Goal: Transaction & Acquisition: Purchase product/service

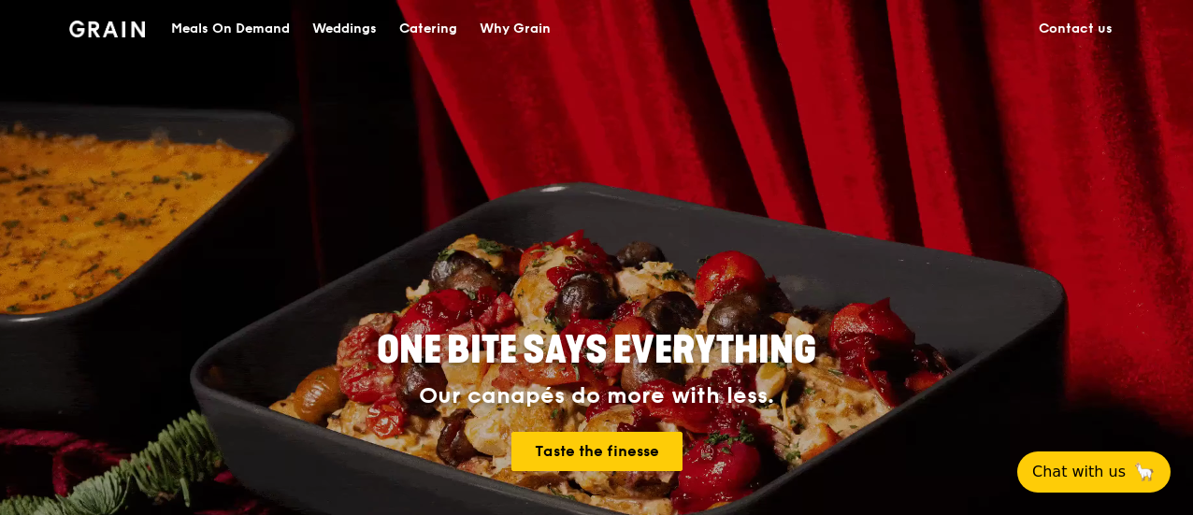
click at [424, 27] on div "Catering" at bounding box center [428, 29] width 58 height 56
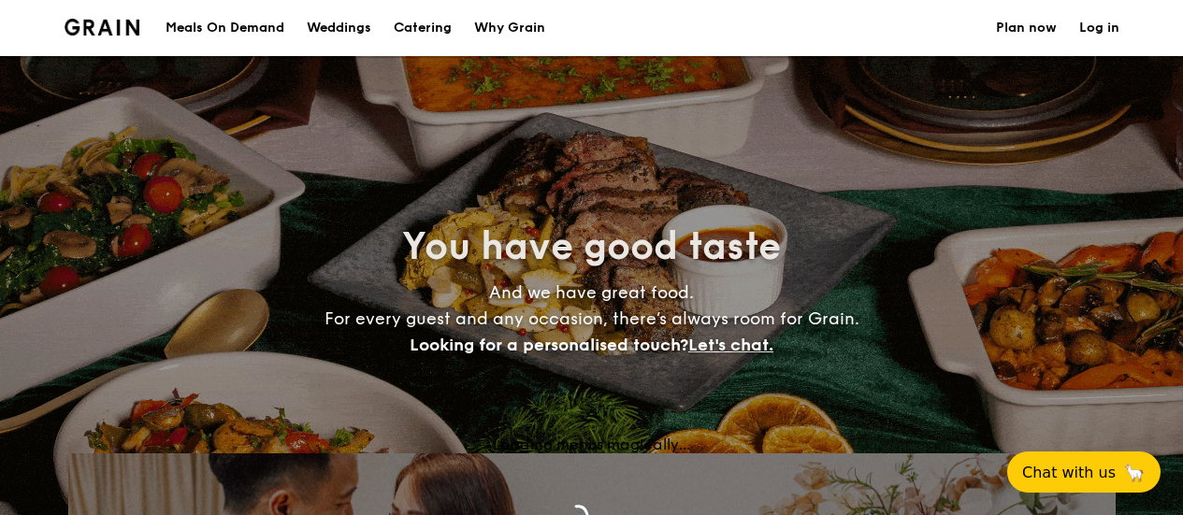
select select
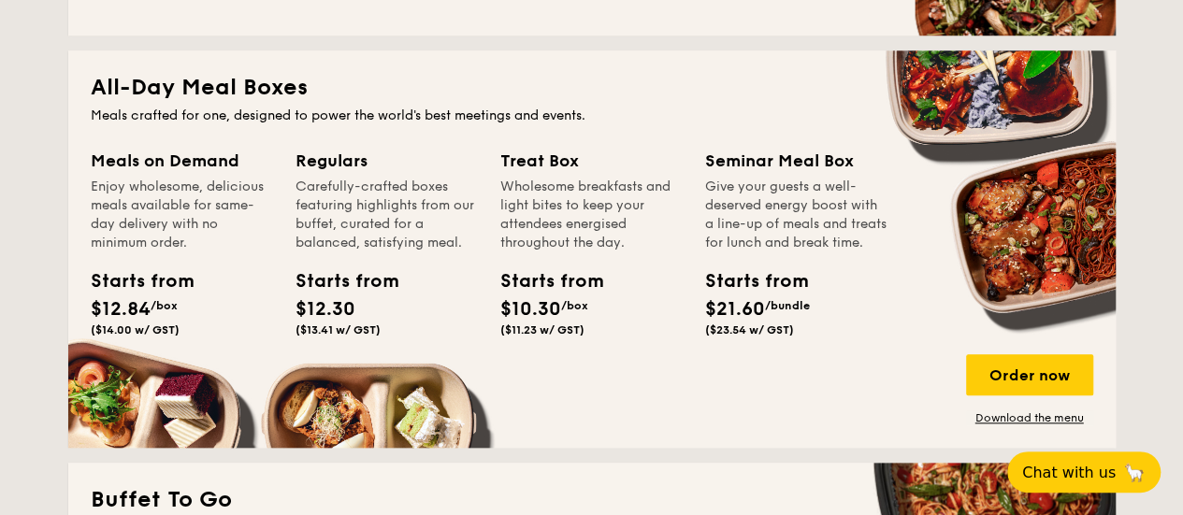
scroll to position [804, 0]
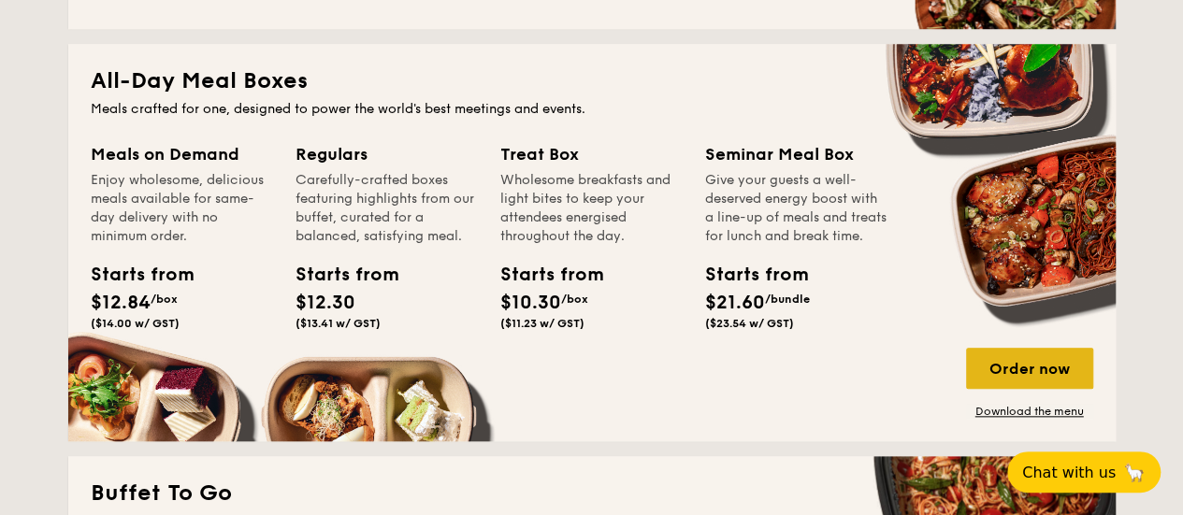
click at [1028, 363] on div "Order now" at bounding box center [1029, 368] width 127 height 41
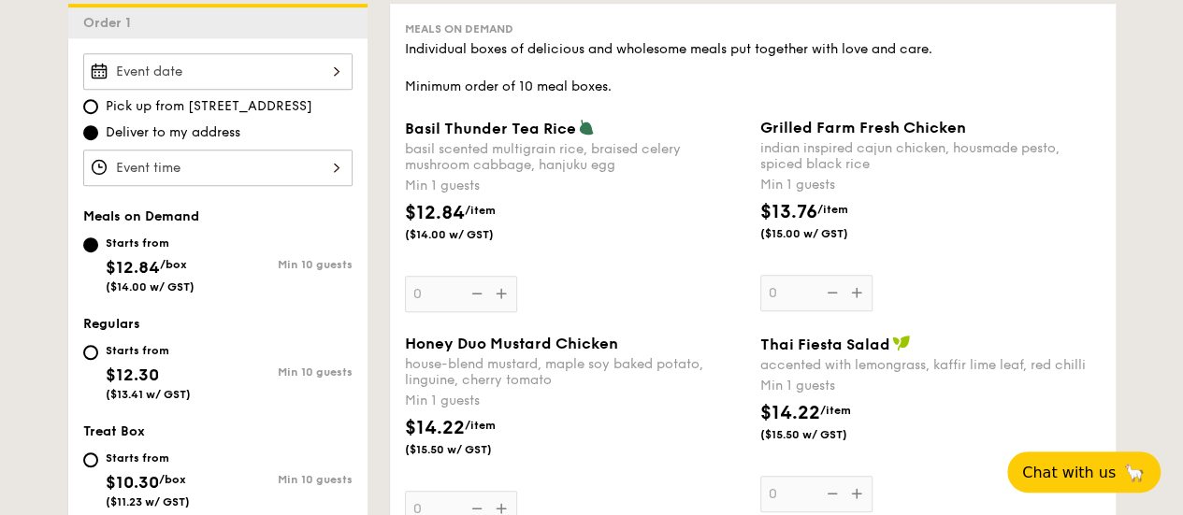
scroll to position [512, 0]
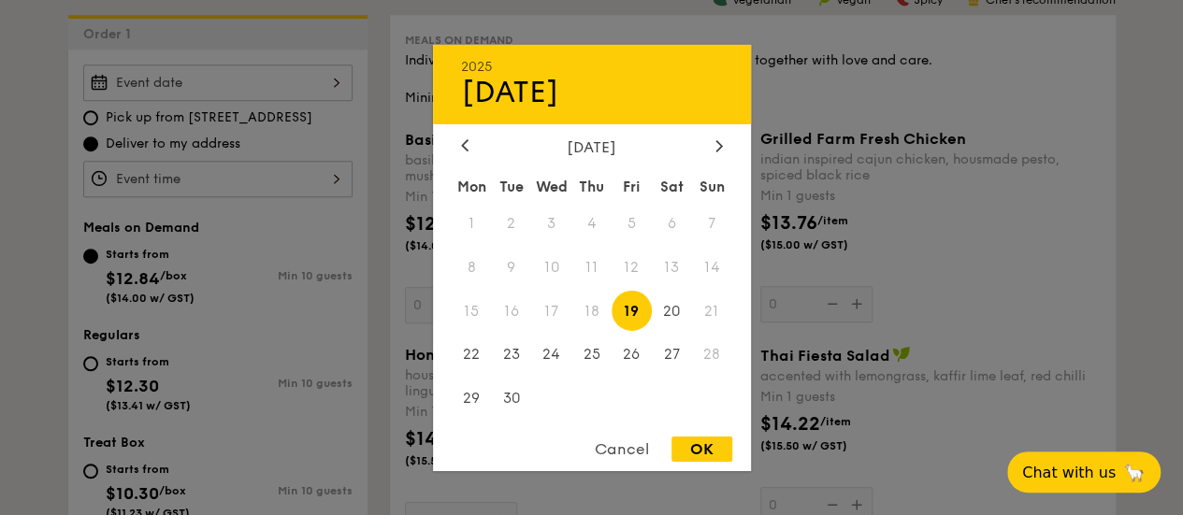
click at [280, 68] on div "2025 Sep 19 September 2025 Mon Tue Wed Thu Fri Sat Sun 1 2 3 4 5 6 7 8 9 10 11 …" at bounding box center [217, 83] width 269 height 36
click at [632, 448] on div "Cancel" at bounding box center [622, 449] width 92 height 25
click at [278, 93] on div "2025 Sep 19 September 2025 Mon Tue Wed Thu Fri Sat Sun 1 2 3 4 5 6 7 8 9 10 11 …" at bounding box center [217, 83] width 269 height 36
click at [641, 454] on div "Cancel" at bounding box center [622, 449] width 92 height 25
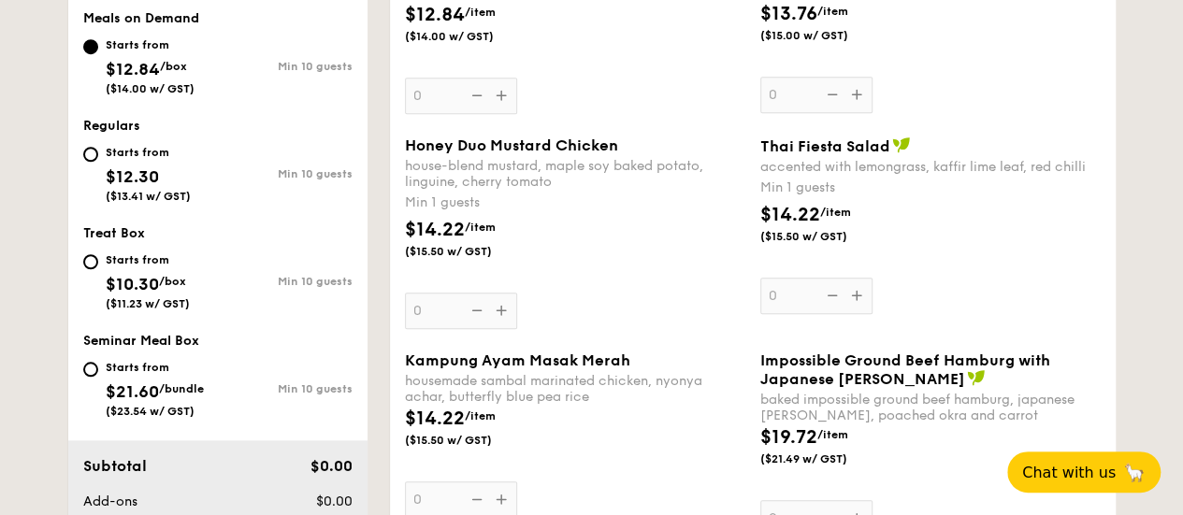
scroll to position [0, 0]
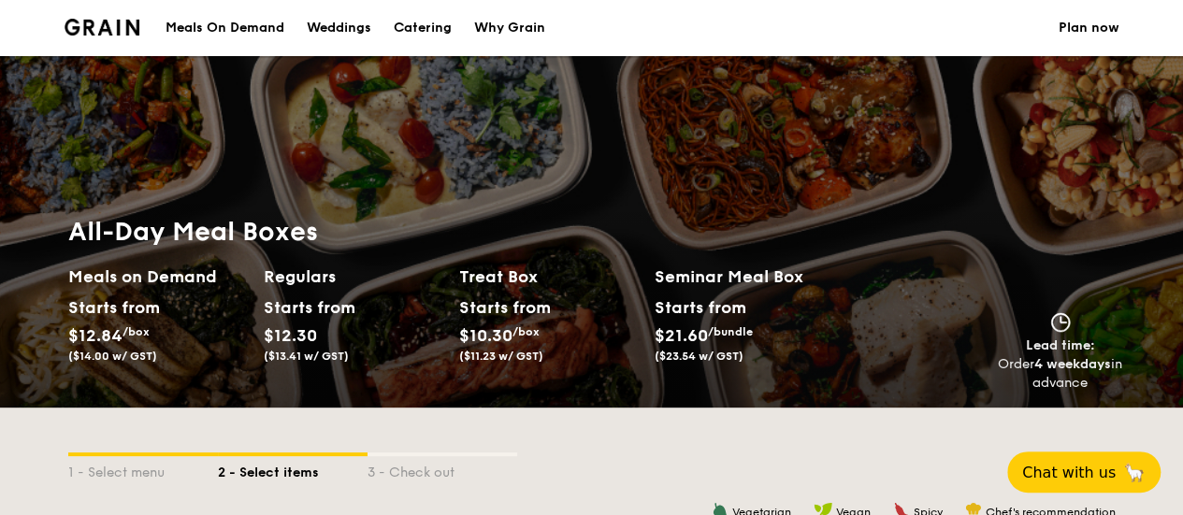
select select
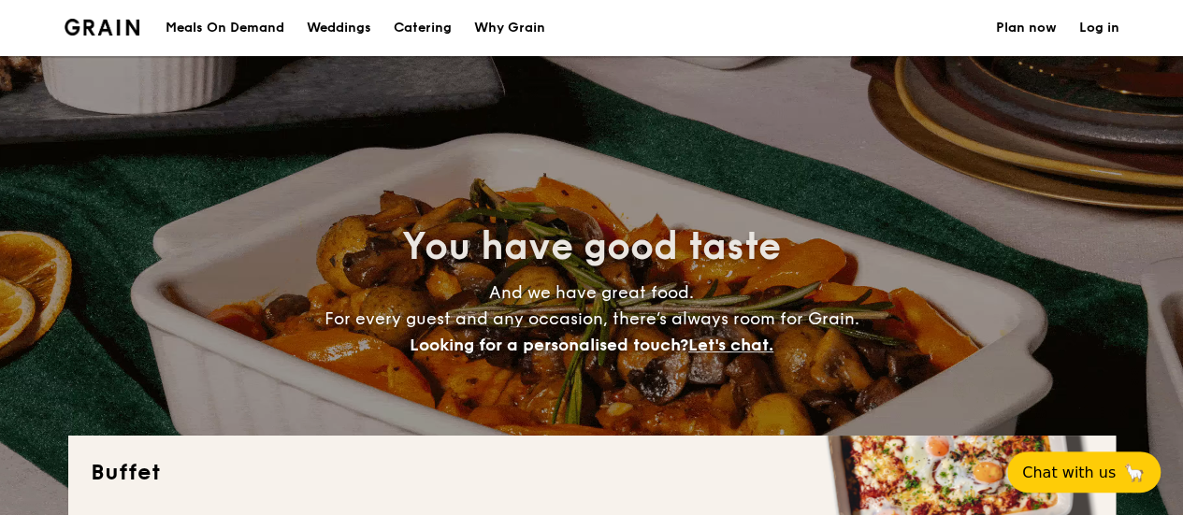
click at [254, 19] on div "Meals On Demand" at bounding box center [224, 28] width 119 height 56
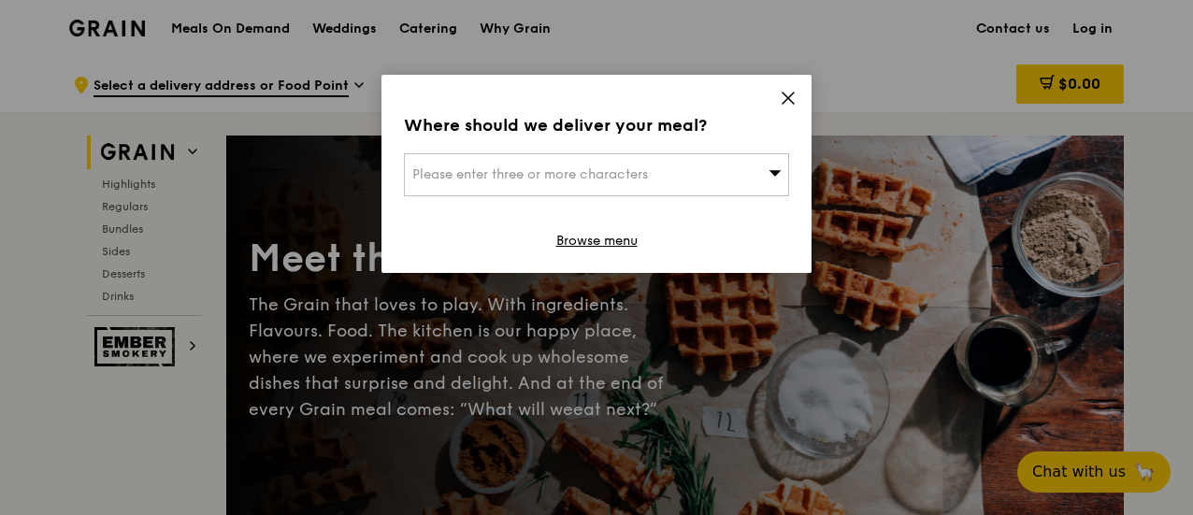
click at [727, 171] on div "Please enter three or more characters" at bounding box center [596, 174] width 385 height 43
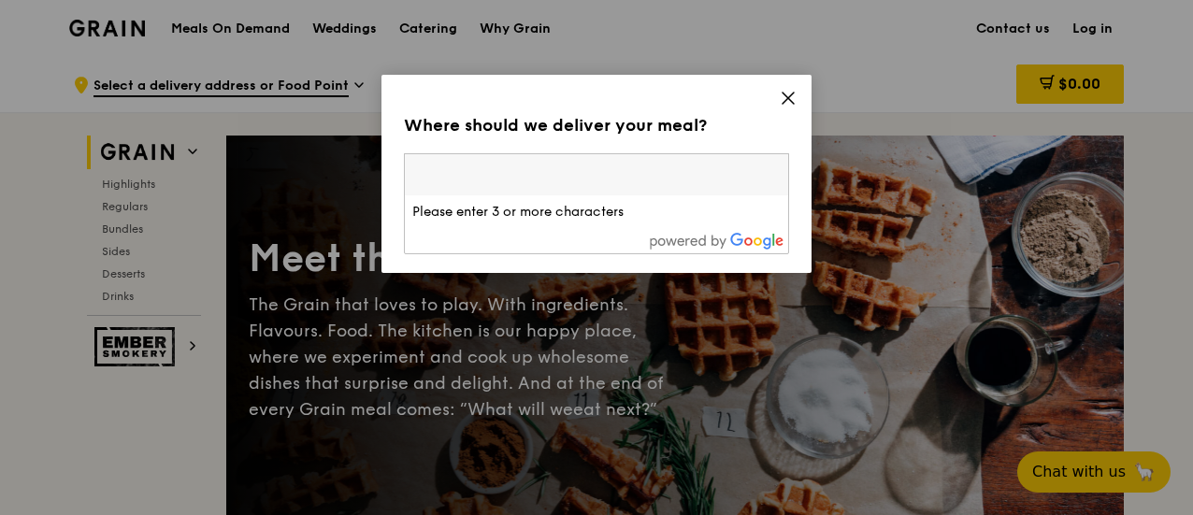
click at [696, 182] on input "search" at bounding box center [596, 174] width 383 height 41
type input "670429"
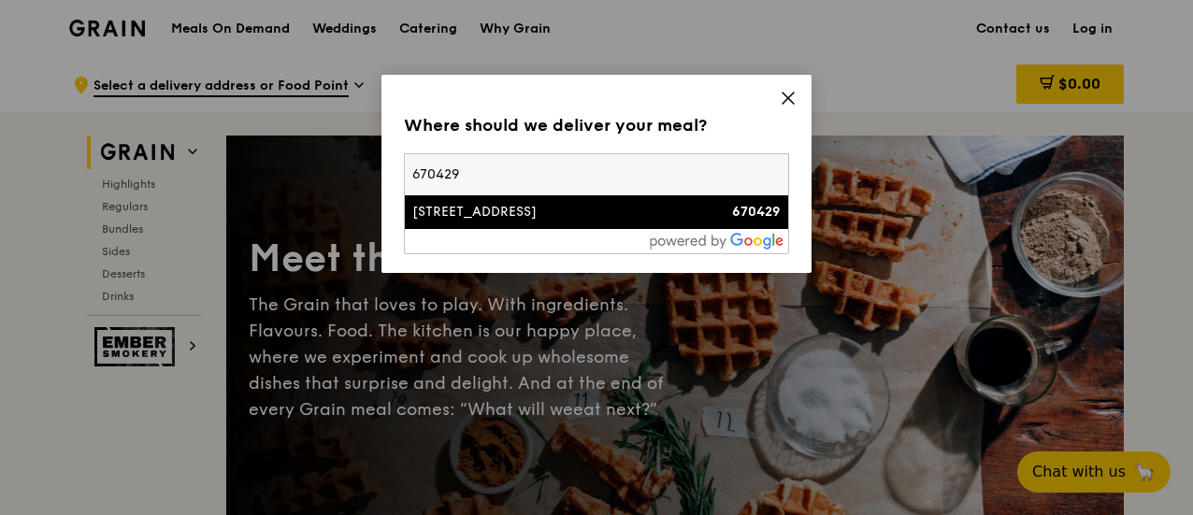
click at [559, 214] on div "429 Bukit Panjang Ring Road" at bounding box center [550, 212] width 277 height 19
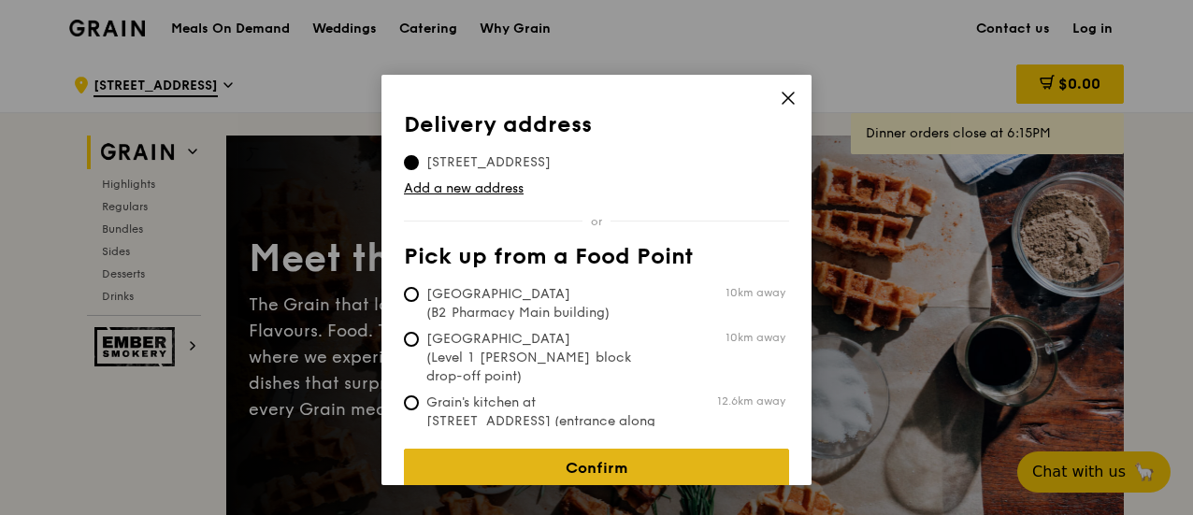
click at [535, 454] on link "Confirm" at bounding box center [596, 468] width 385 height 39
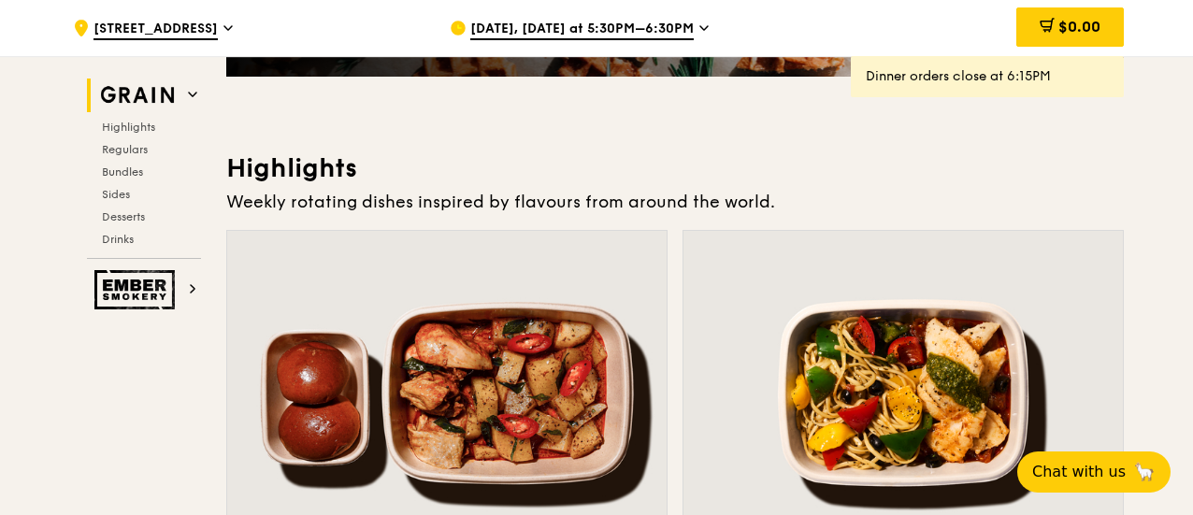
scroll to position [901, 0]
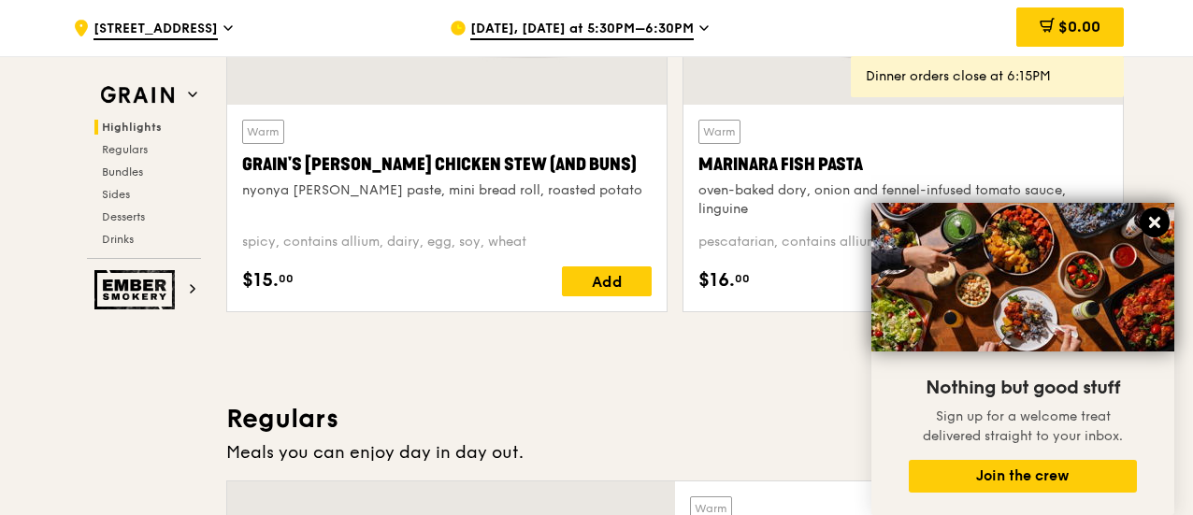
click at [1154, 220] on icon at bounding box center [1154, 222] width 17 height 17
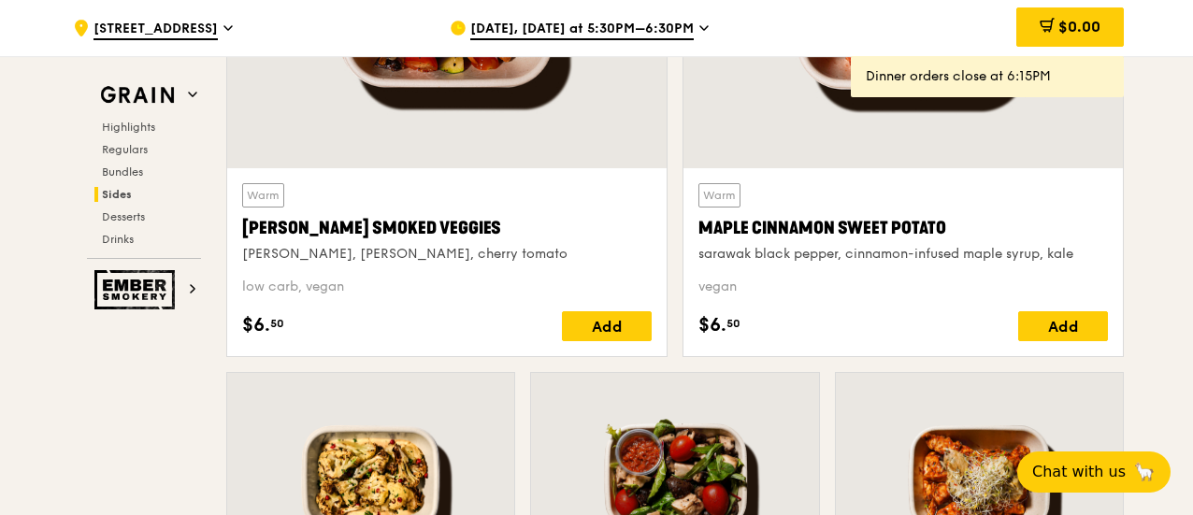
scroll to position [4484, 0]
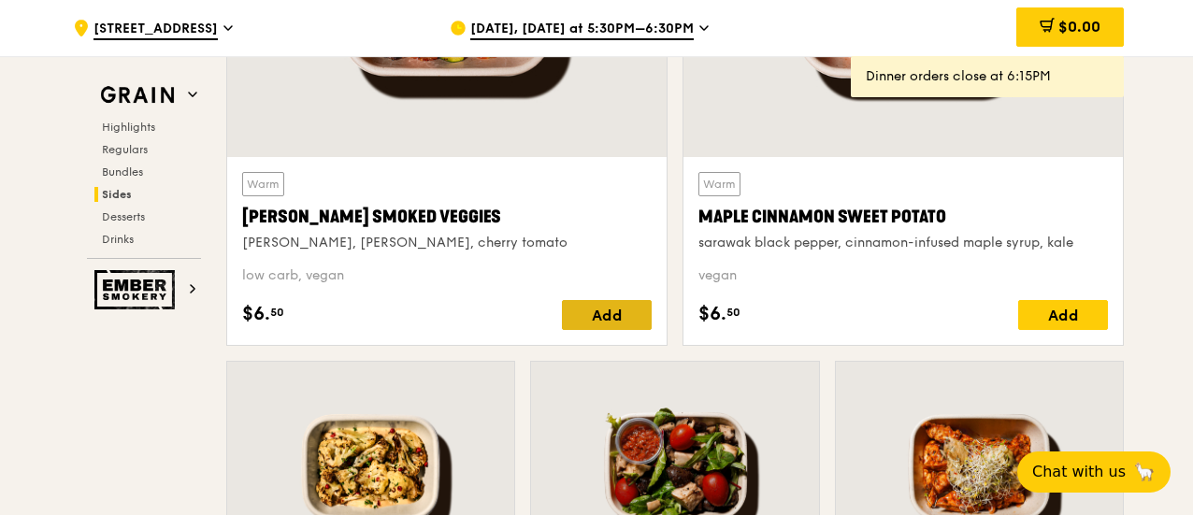
click at [621, 317] on div "Add" at bounding box center [607, 315] width 90 height 30
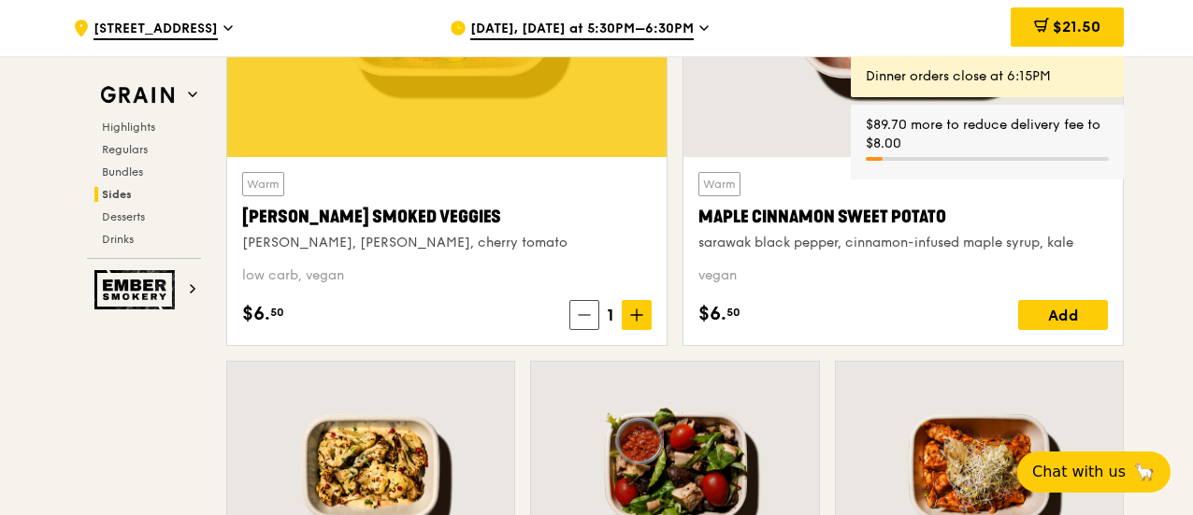
click at [1058, 32] on span "$21.50" at bounding box center [1077, 27] width 48 height 18
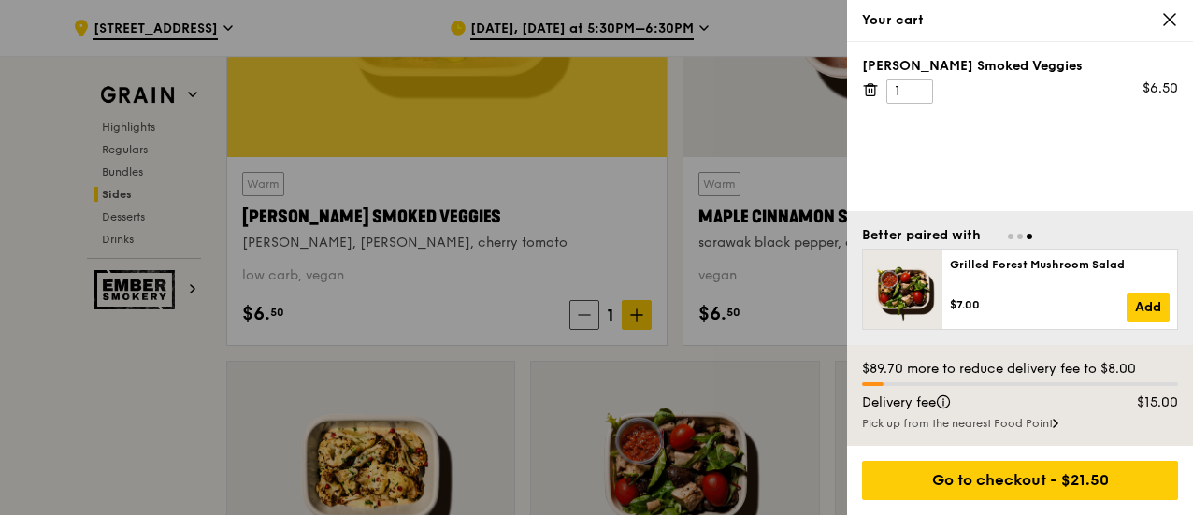
click at [1167, 27] on icon at bounding box center [1169, 19] width 17 height 17
